Goal: Task Accomplishment & Management: Use online tool/utility

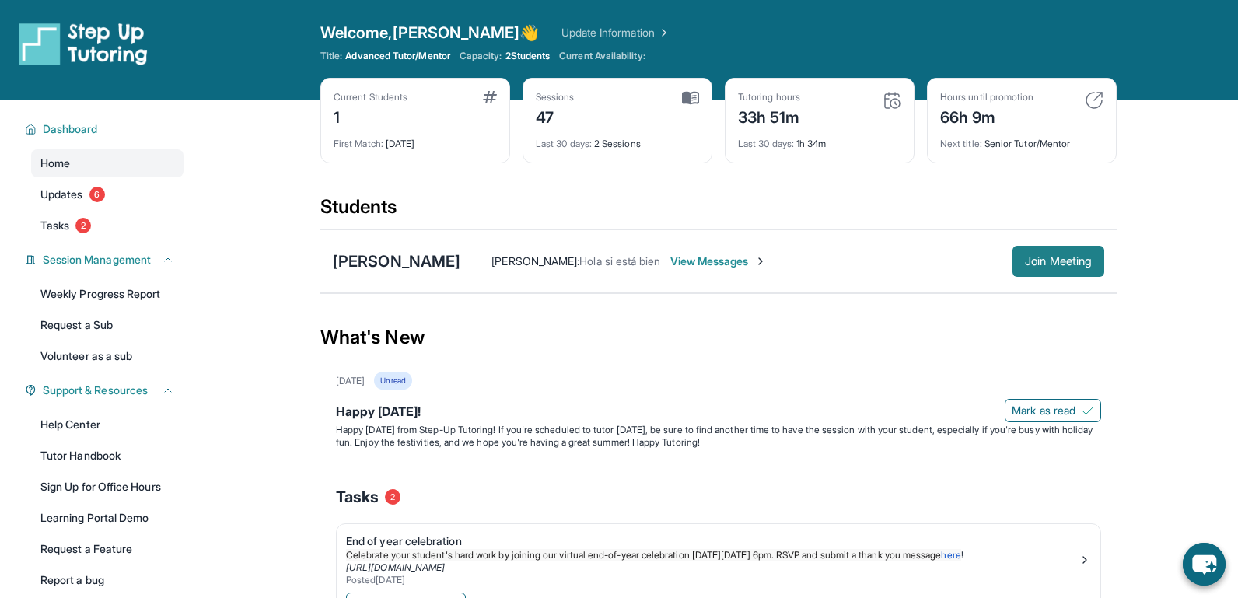
click at [1060, 254] on button "Join Meeting" at bounding box center [1058, 261] width 92 height 31
click at [628, 147] on div "Last 30 days : 2 Sessions" at bounding box center [617, 139] width 163 height 22
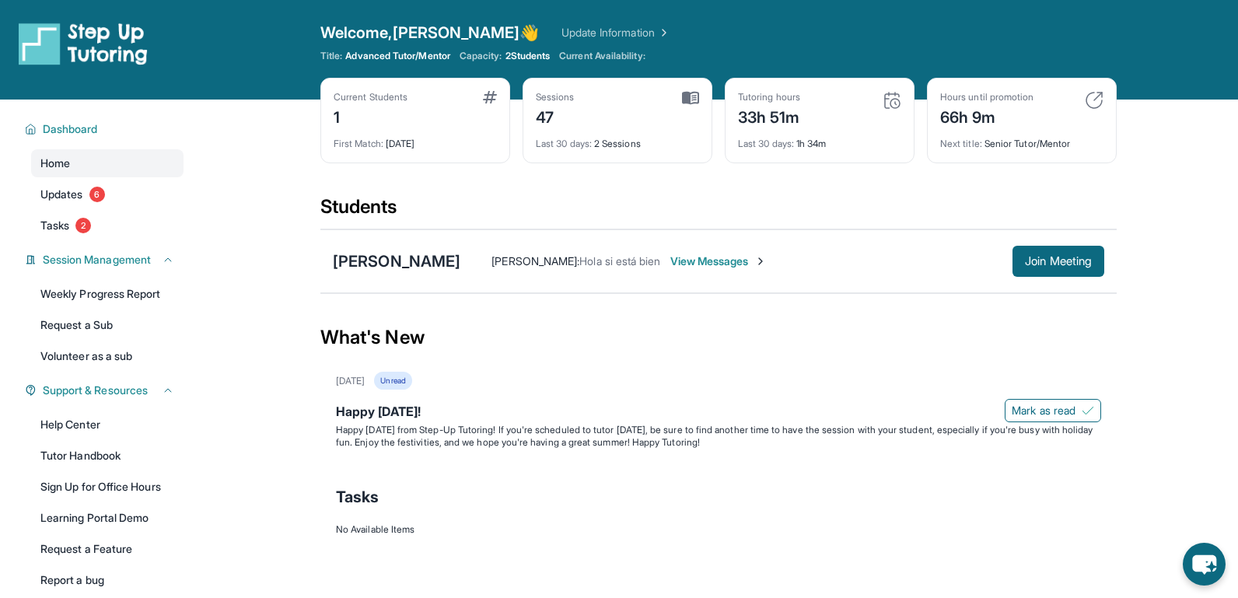
click at [946, 131] on div "Next title : Senior Tutor/Mentor" at bounding box center [1021, 139] width 163 height 22
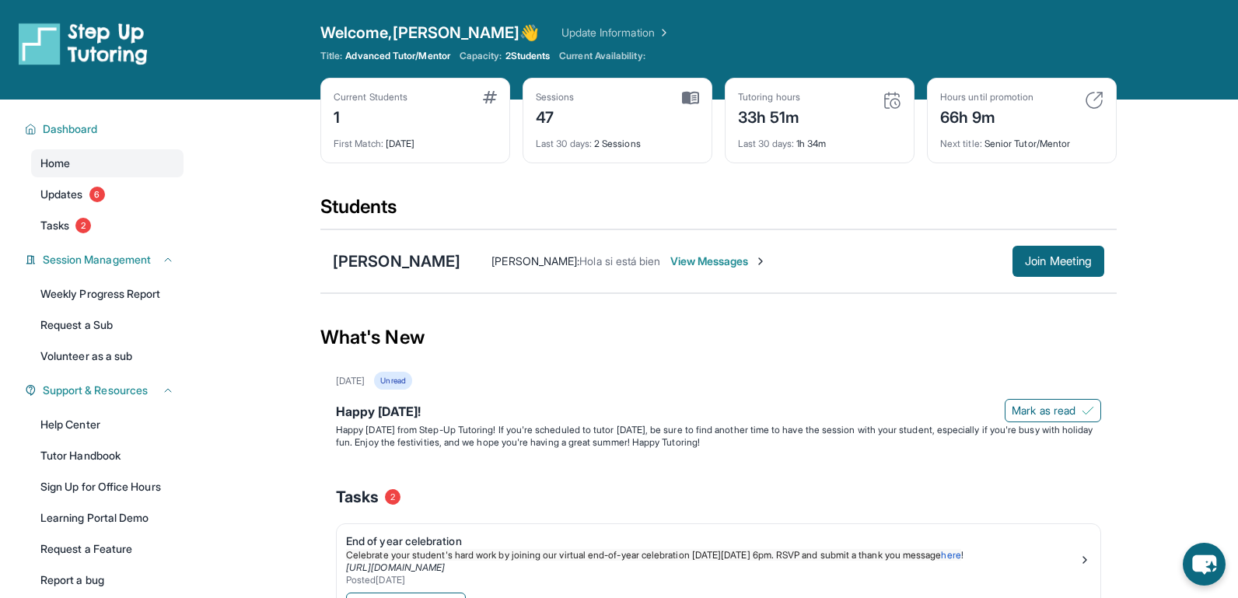
click at [592, 128] on div "Last 30 days : 2 Sessions" at bounding box center [617, 139] width 163 height 22
